Goal: Check status: Check status

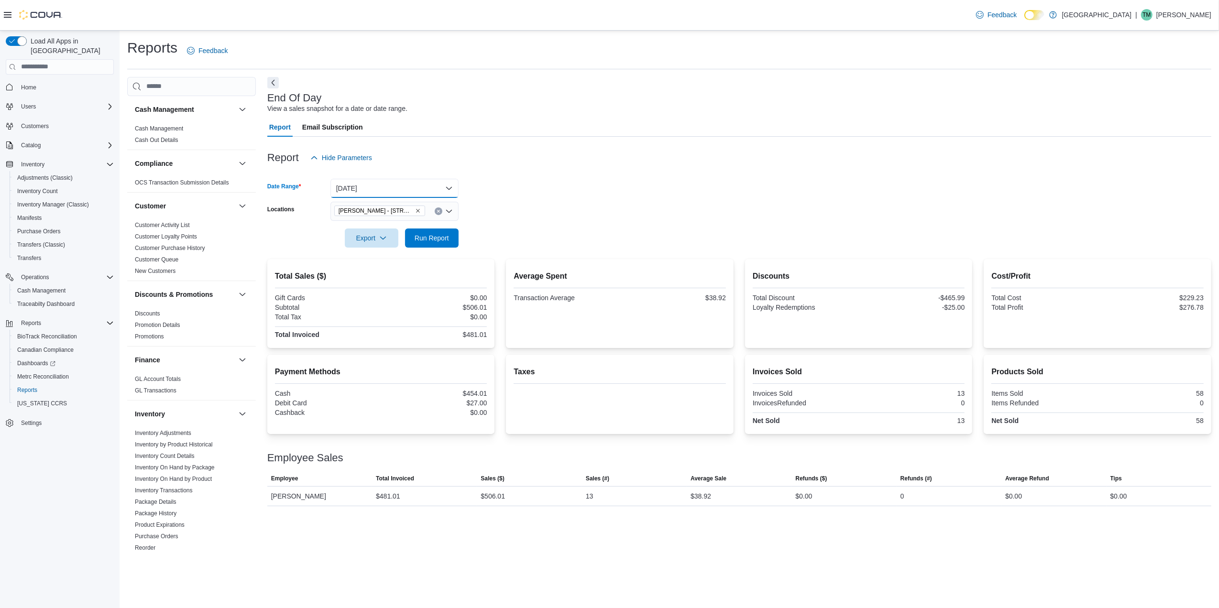
click at [416, 185] on button "[DATE]" at bounding box center [394, 188] width 128 height 19
click at [374, 238] on button "[DATE]" at bounding box center [394, 245] width 128 height 19
click at [427, 238] on span "Run Report" at bounding box center [432, 238] width 34 height 10
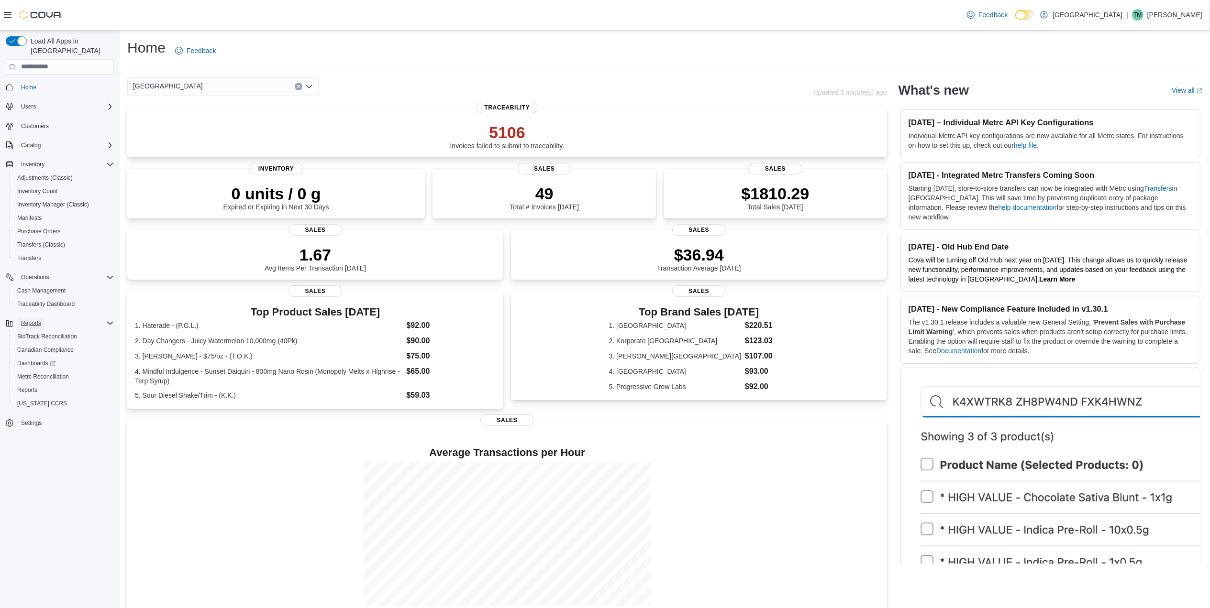
click at [37, 319] on span "Reports" at bounding box center [31, 323] width 20 height 8
click at [32, 319] on span "Reports" at bounding box center [31, 323] width 20 height 8
click at [33, 386] on span "Reports" at bounding box center [27, 390] width 20 height 8
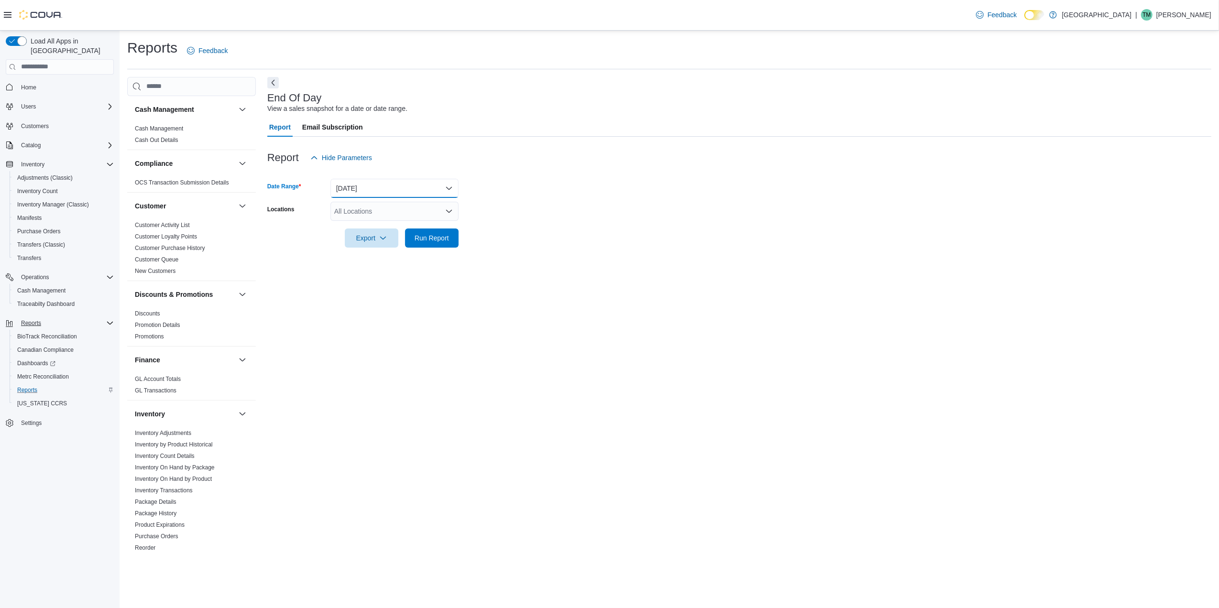
click at [376, 191] on button "[DATE]" at bounding box center [394, 188] width 128 height 19
click at [400, 240] on span "[DATE]" at bounding box center [400, 245] width 109 height 11
click at [425, 238] on span "Run Report" at bounding box center [432, 238] width 34 height 10
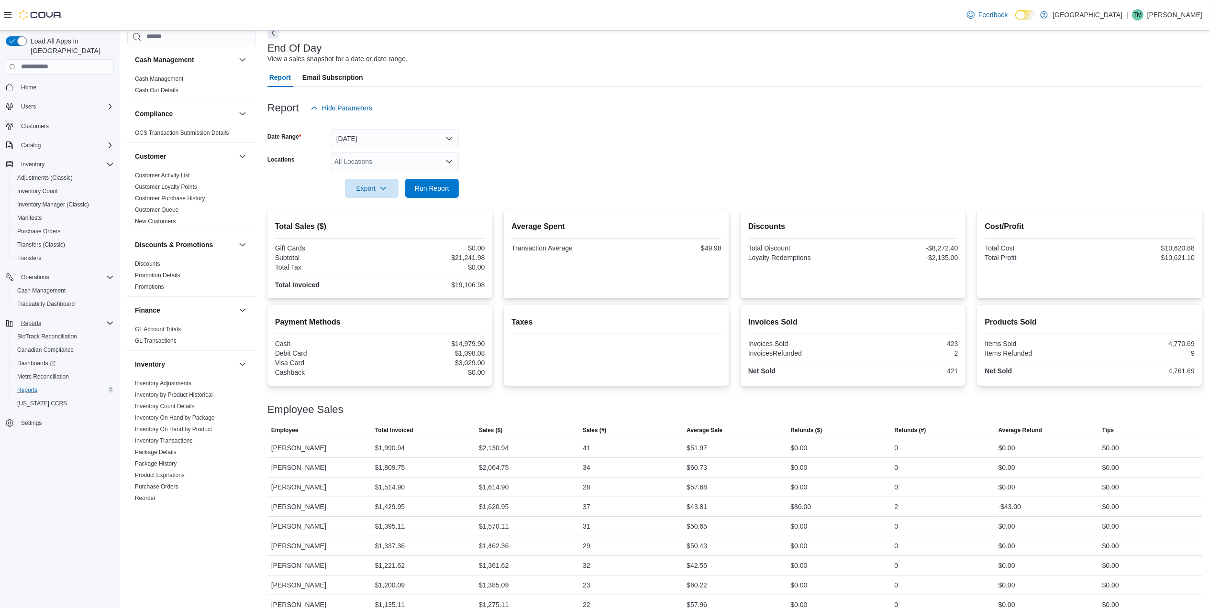
scroll to position [127, 0]
